Goal: Task Accomplishment & Management: Complete application form

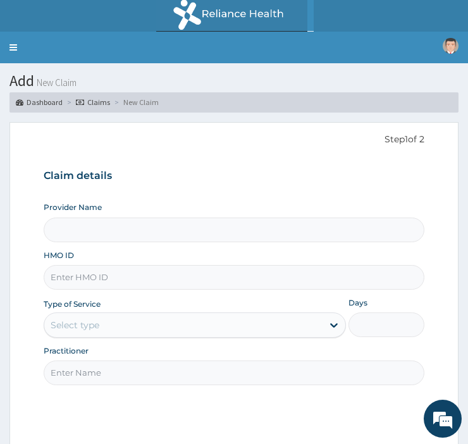
type input "[GEOGRAPHIC_DATA]"
click at [97, 280] on input "HMO ID" at bounding box center [234, 277] width 381 height 25
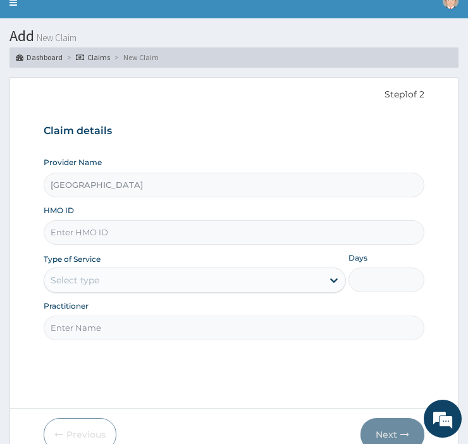
scroll to position [85, 0]
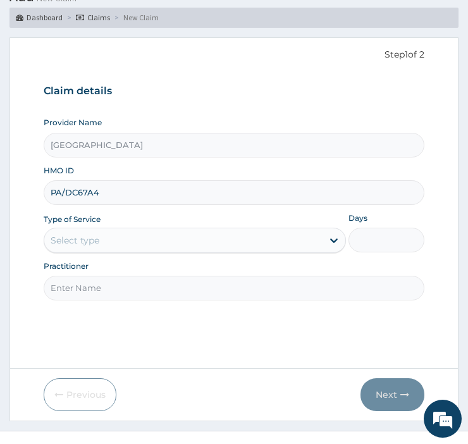
type input "PA/DC67A4"
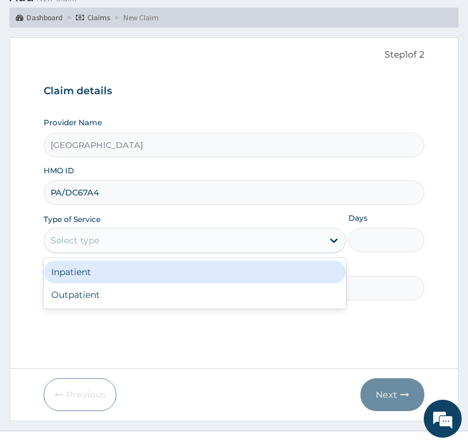
click at [51, 300] on div "Outpatient" at bounding box center [195, 294] width 302 height 23
type input "1"
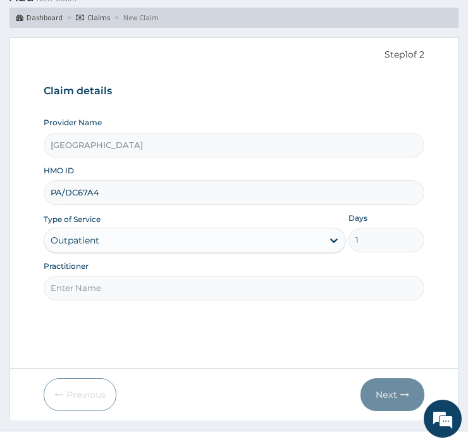
click at [58, 286] on input "Practitioner" at bounding box center [234, 288] width 381 height 25
click at [123, 293] on input "Practitioner" at bounding box center [234, 288] width 381 height 25
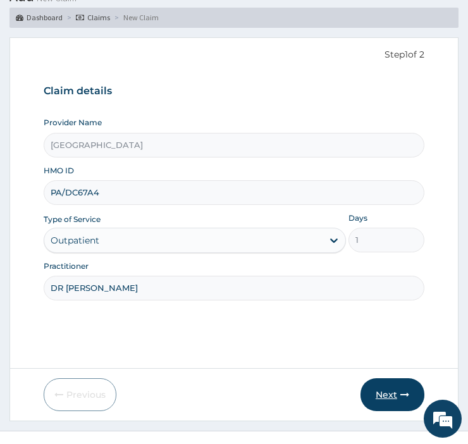
type input "DR [PERSON_NAME]"
click at [390, 402] on button "Next" at bounding box center [392, 394] width 64 height 33
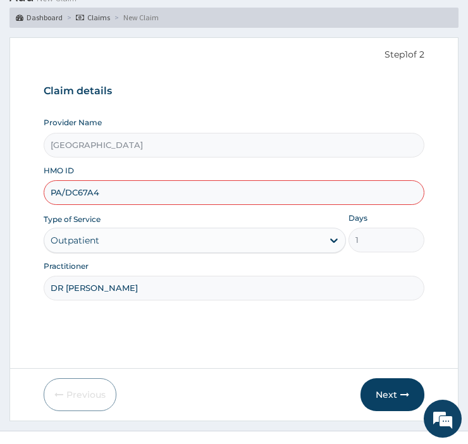
click at [192, 195] on input "PA/DC67A4" at bounding box center [234, 192] width 381 height 25
type input "P"
type input "EKI/10294/D"
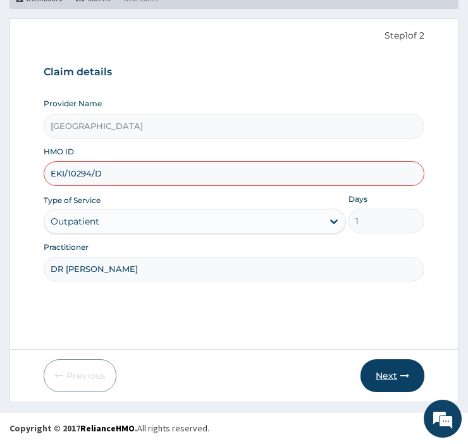
click at [405, 374] on icon "button" at bounding box center [404, 375] width 9 height 9
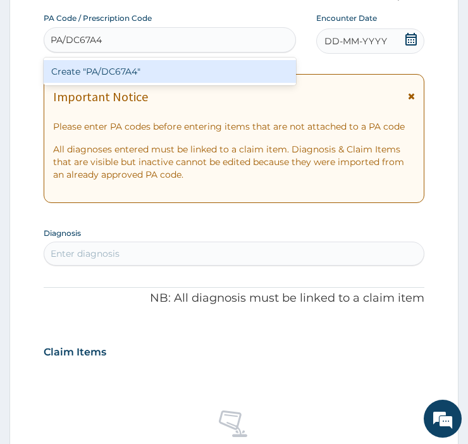
scroll to position [137, 0]
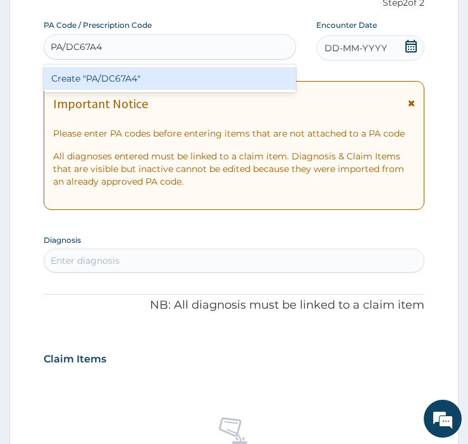
type input "PA/DC67A4"
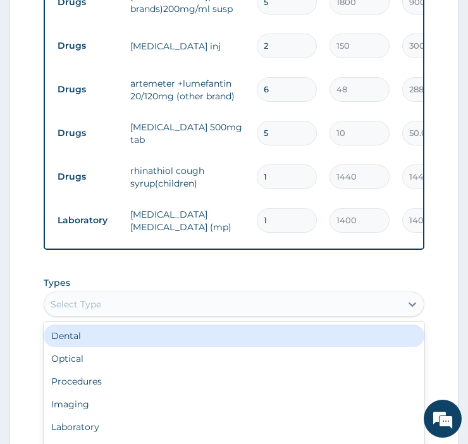
scroll to position [42, 0]
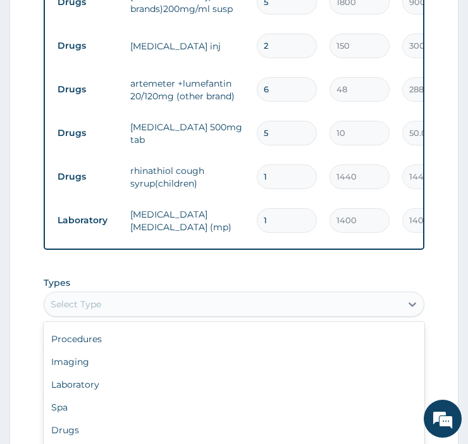
click at [161, 396] on div "Laboratory" at bounding box center [234, 384] width 381 height 23
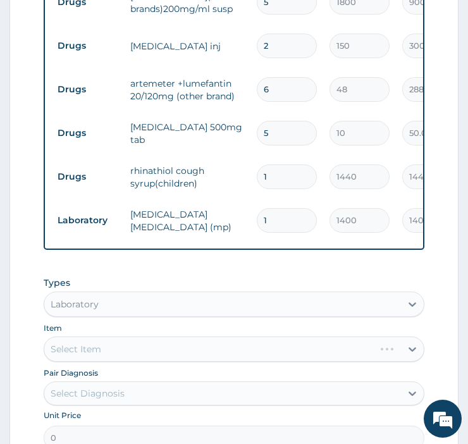
click at [197, 362] on div "Select Item" at bounding box center [234, 348] width 381 height 25
click at [188, 362] on div "Select Item" at bounding box center [234, 348] width 381 height 25
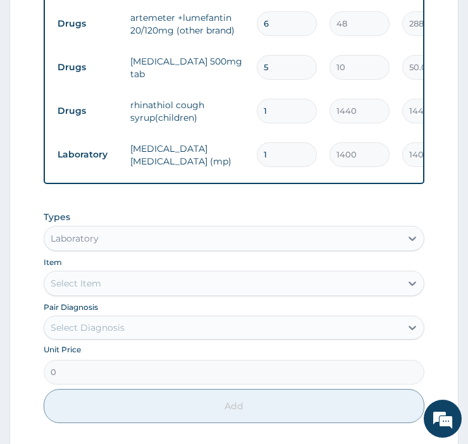
scroll to position [698, 0]
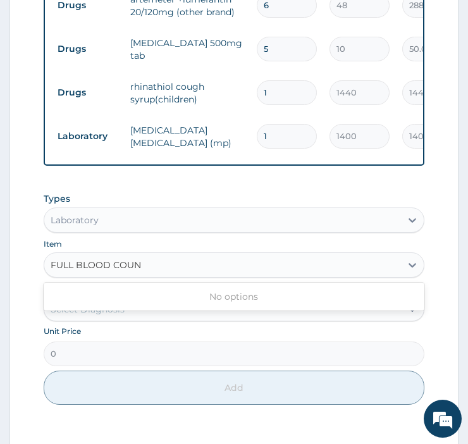
type input "[MEDICAL_DATA]"
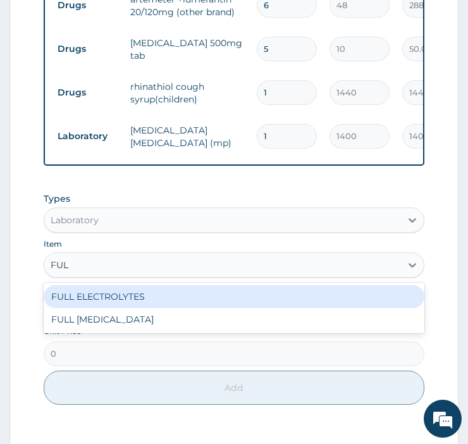
type input "FULL"
click at [68, 306] on div "FULL ELECTROLYTES" at bounding box center [234, 296] width 381 height 23
type input "8500"
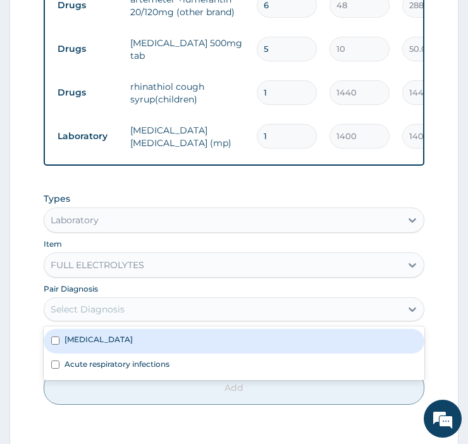
click at [54, 345] on input "checkbox" at bounding box center [55, 340] width 8 height 8
checkbox input "true"
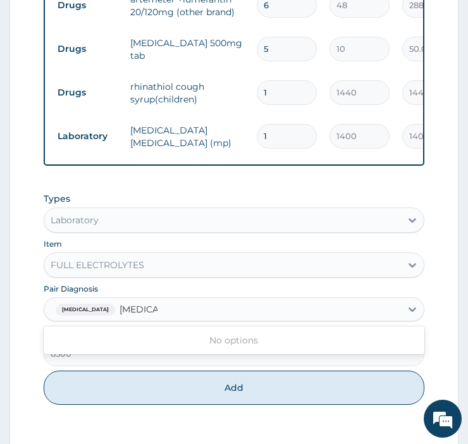
type input "[MEDICAL_DATA]"
click at [268, 405] on button "Add" at bounding box center [234, 388] width 381 height 34
type input "0"
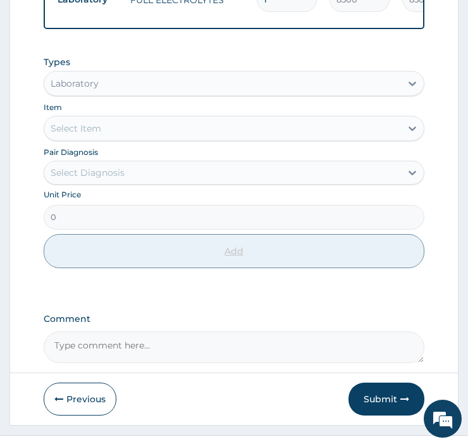
scroll to position [913, 0]
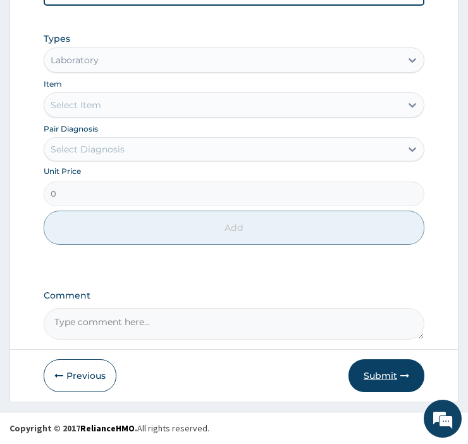
click at [377, 374] on button "Submit" at bounding box center [386, 375] width 76 height 33
